Goal: Task Accomplishment & Management: Manage account settings

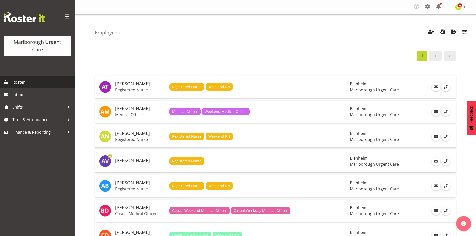
click at [38, 87] on link "Roster" at bounding box center [37, 82] width 75 height 13
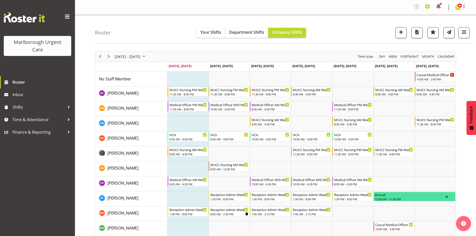
click at [426, 6] on span at bounding box center [428, 7] width 8 height 8
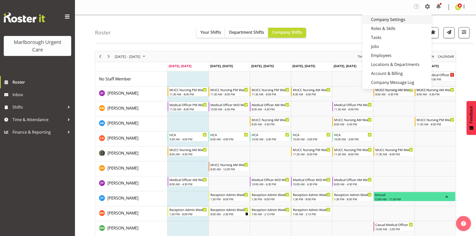
click at [384, 18] on link "Company Settings" at bounding box center [397, 19] width 69 height 9
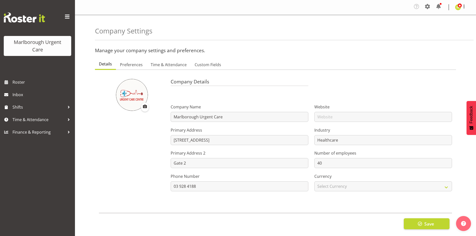
select select "myob-ims"
click at [157, 63] on span "Time & Attendance" at bounding box center [169, 65] width 36 height 6
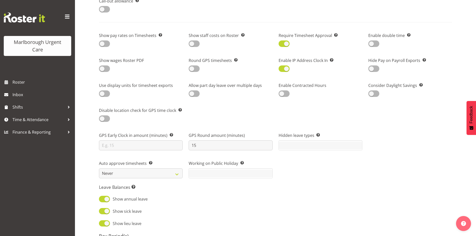
scroll to position [375, 0]
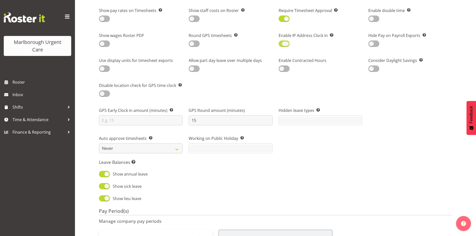
click at [287, 46] on span at bounding box center [284, 44] width 11 height 6
click at [282, 46] on input "checkbox" at bounding box center [280, 43] width 3 height 3
checkbox input "false"
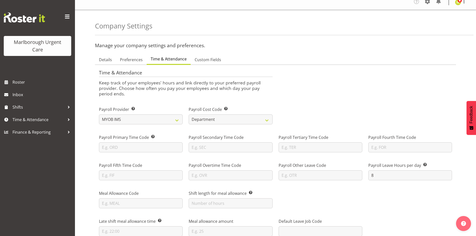
scroll to position [0, 0]
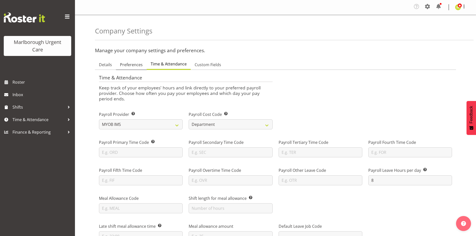
click at [129, 67] on span "Preferences" at bounding box center [131, 65] width 23 height 6
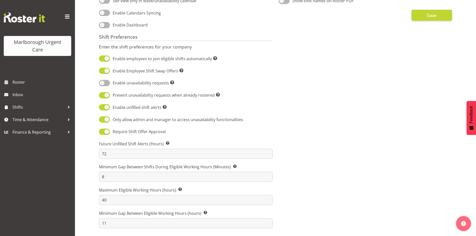
scroll to position [259, 0]
click at [421, 17] on button "Save" at bounding box center [432, 15] width 41 height 11
click at [44, 84] on span "Roster" at bounding box center [43, 83] width 60 height 8
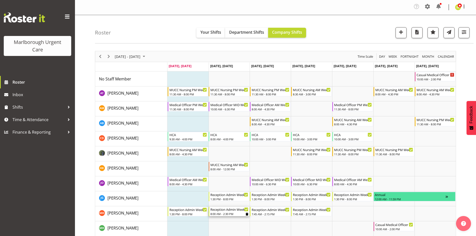
click at [242, 213] on div "8:00 AM - 2:30 PM" at bounding box center [230, 214] width 38 height 4
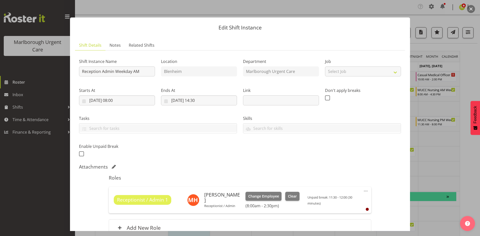
click at [469, 11] on button "button" at bounding box center [471, 9] width 8 height 8
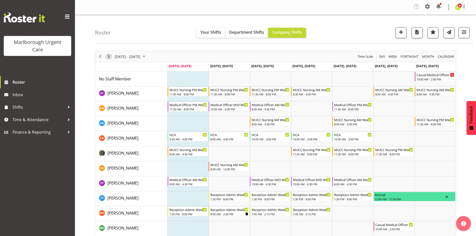
click at [112, 56] on button "Next" at bounding box center [109, 57] width 7 height 6
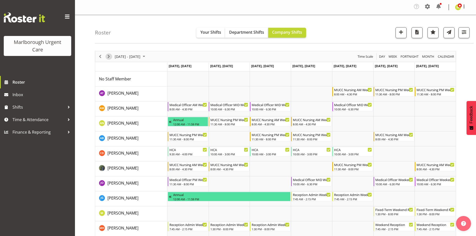
click at [108, 57] on span "Next" at bounding box center [109, 57] width 6 height 6
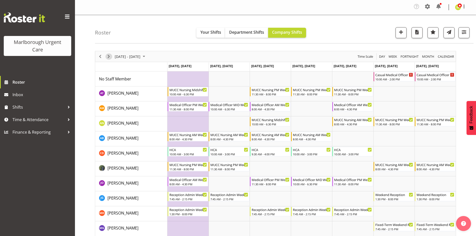
click at [108, 57] on span "Next" at bounding box center [109, 57] width 6 height 6
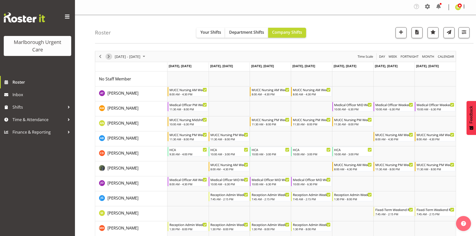
click at [108, 57] on span "Next" at bounding box center [109, 57] width 6 height 6
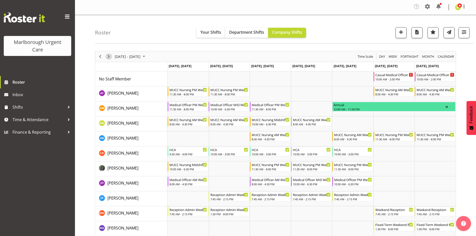
click at [108, 57] on span "Next" at bounding box center [109, 57] width 6 height 6
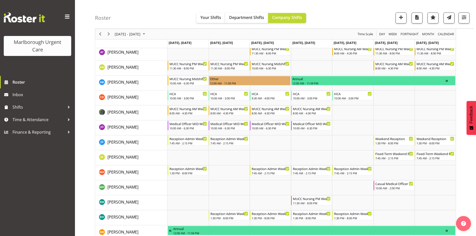
scroll to position [25, 0]
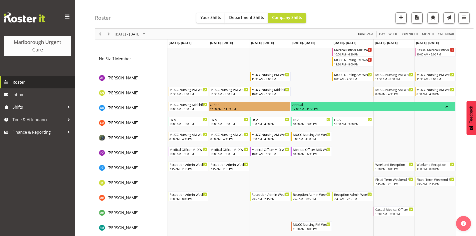
click at [40, 83] on span "Roster" at bounding box center [43, 83] width 60 height 8
